Goal: Information Seeking & Learning: Understand process/instructions

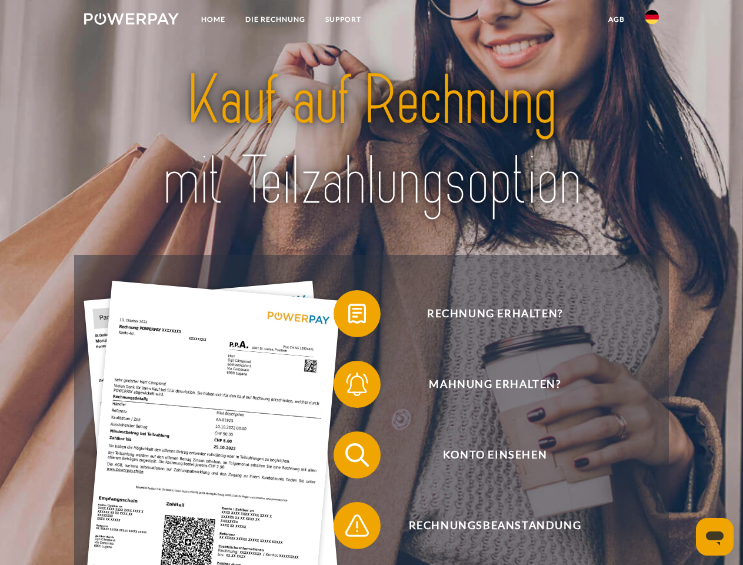
click at [131, 21] on img at bounding box center [131, 19] width 95 height 12
click at [652, 21] on img at bounding box center [652, 17] width 14 height 14
click at [616, 19] on link "agb" at bounding box center [616, 19] width 36 height 21
click at [348, 316] on span at bounding box center [339, 313] width 59 height 59
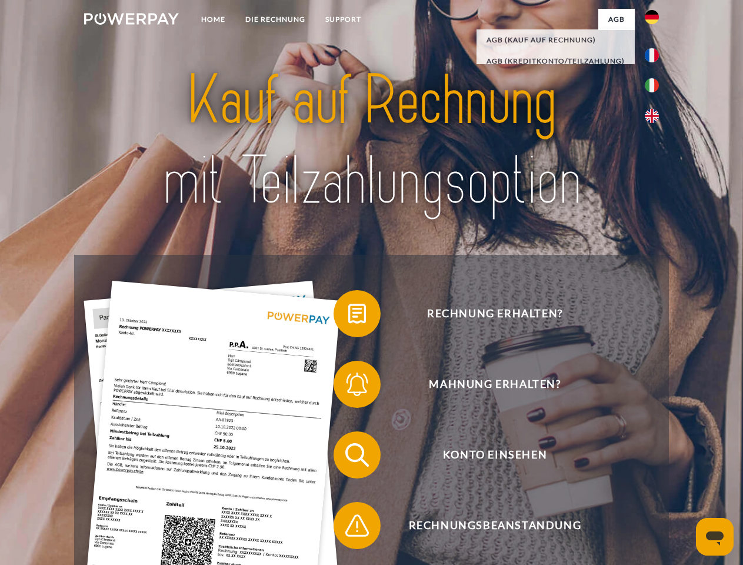
click at [348, 387] on span at bounding box center [339, 384] width 59 height 59
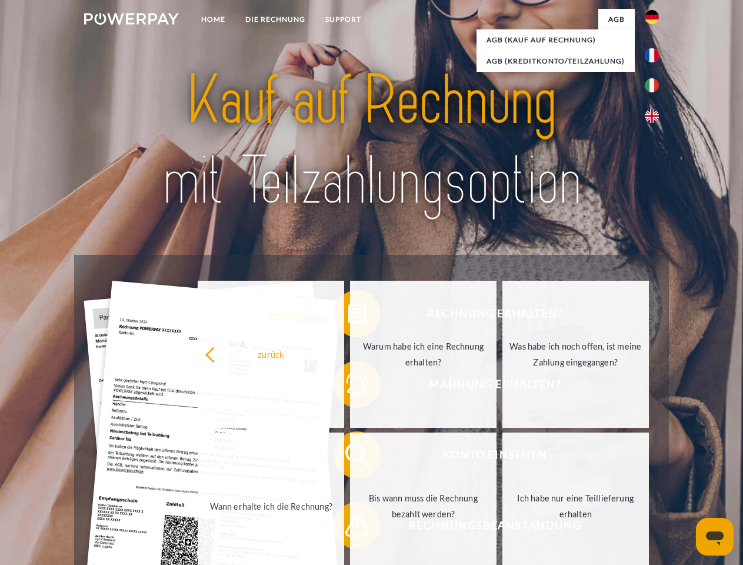
click at [350, 457] on link "Bis wann muss die Rechnung bezahlt werden?" at bounding box center [423, 505] width 147 height 147
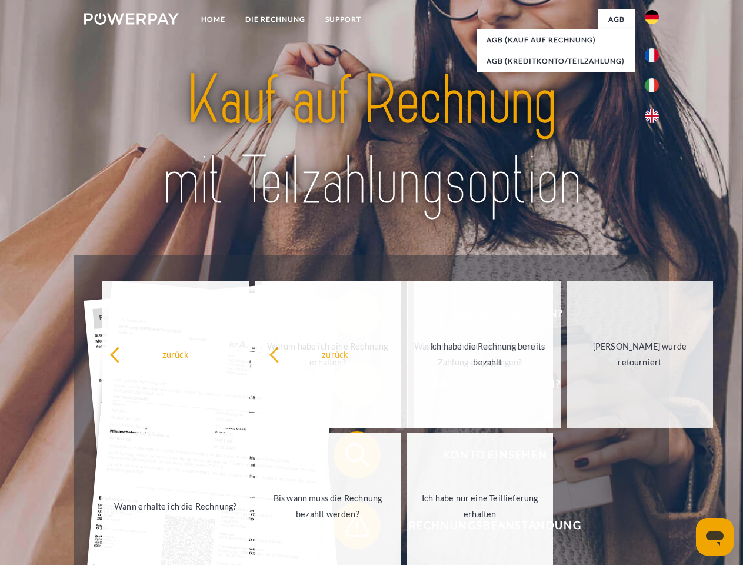
click at [348, 528] on span at bounding box center [339, 525] width 59 height 59
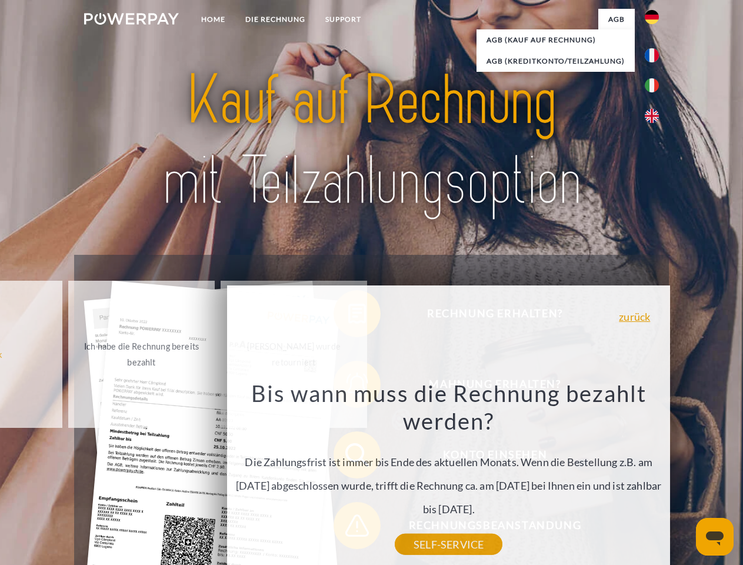
click at [715, 537] on icon "Messaging-Fenster öffnen" at bounding box center [715, 538] width 18 height 14
